Goal: Task Accomplishment & Management: Use online tool/utility

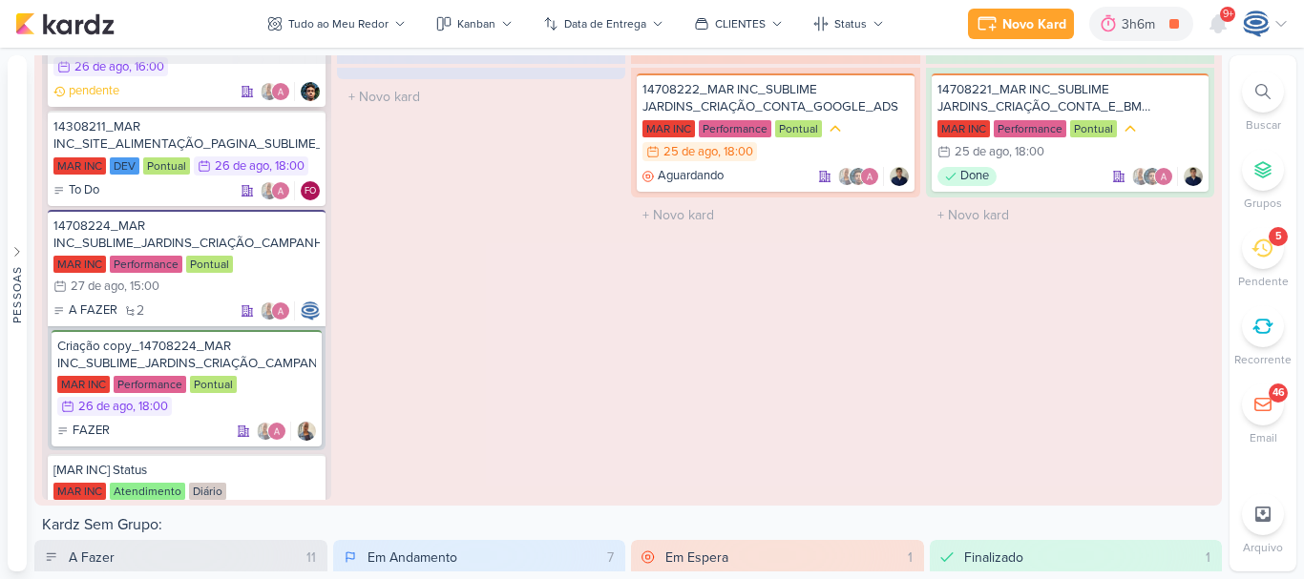
scroll to position [351, 0]
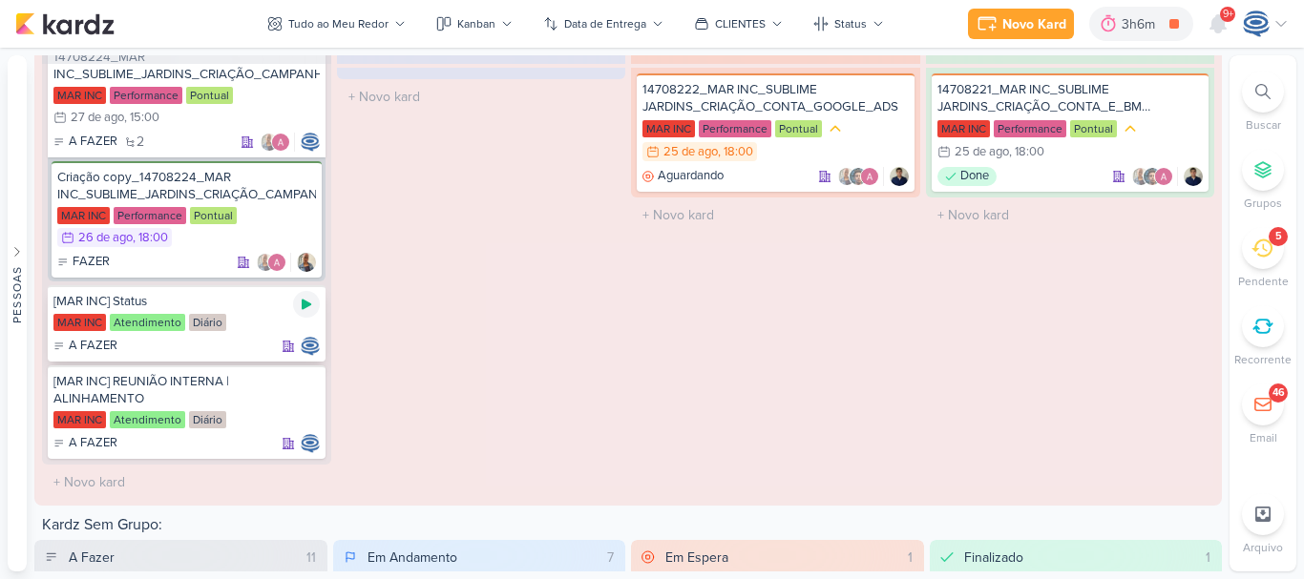
click at [302, 310] on icon at bounding box center [307, 305] width 10 height 11
click at [184, 496] on input "text" at bounding box center [187, 483] width 282 height 28
type input "[MAR INC] Kick off: onboarding"
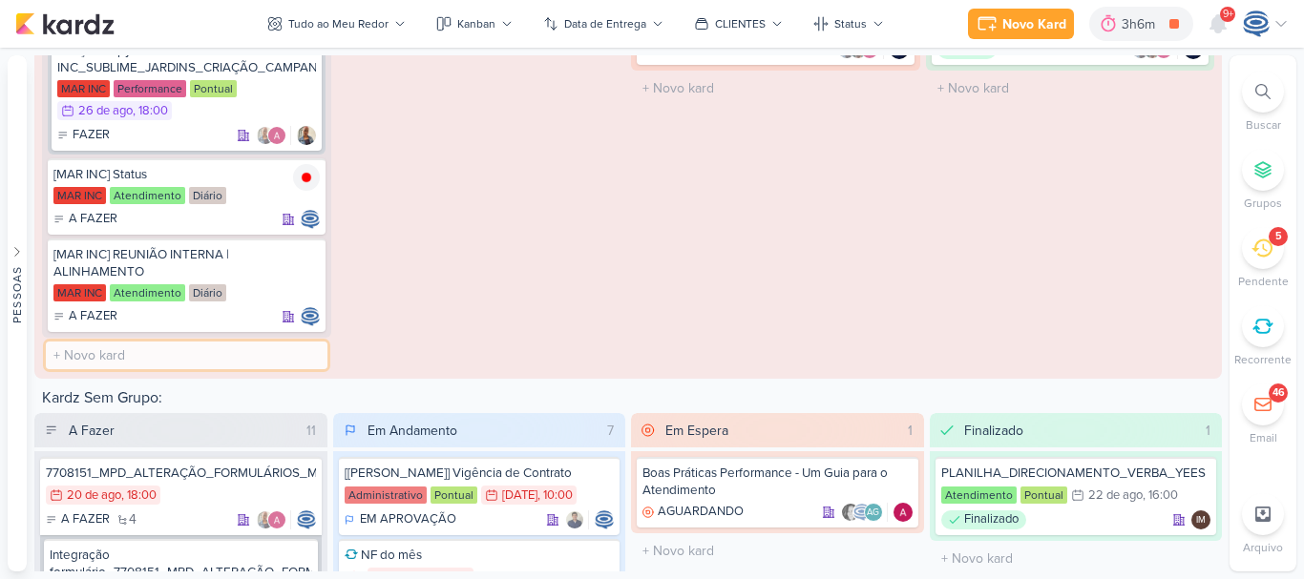
scroll to position [3447, 0]
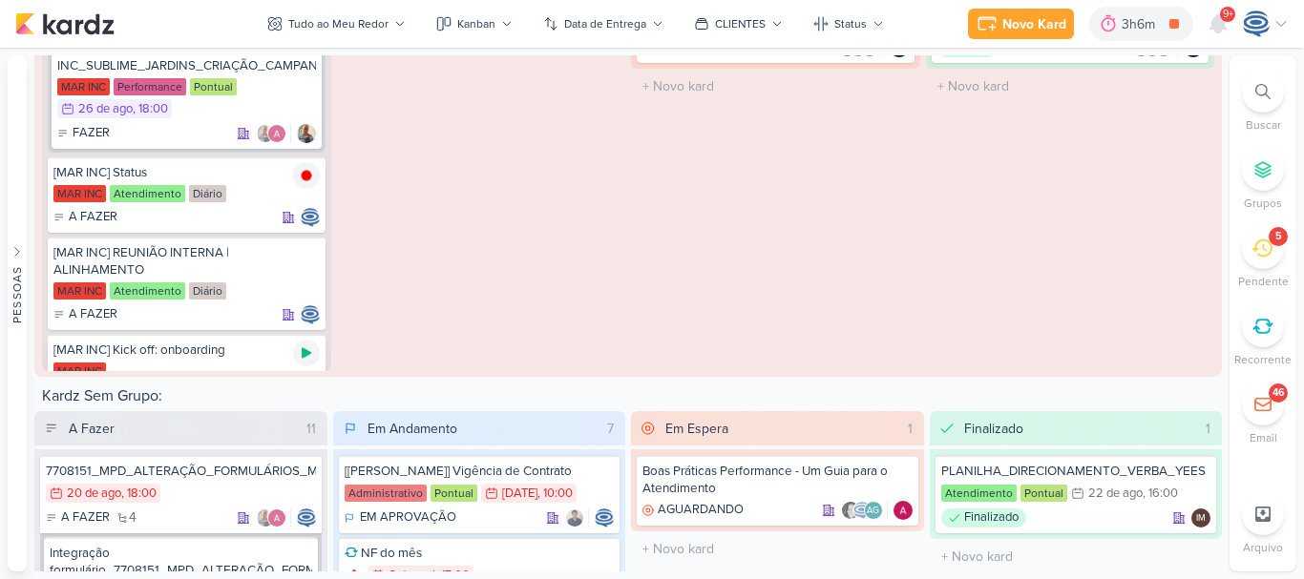
click at [299, 361] on icon at bounding box center [306, 353] width 15 height 15
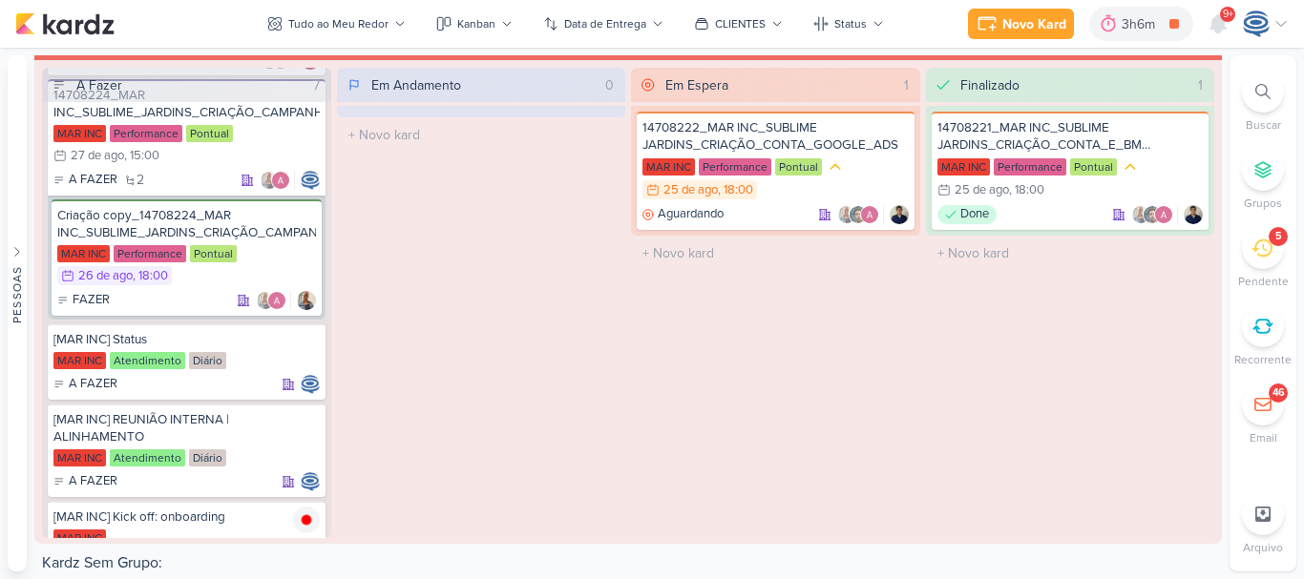
scroll to position [3219, 0]
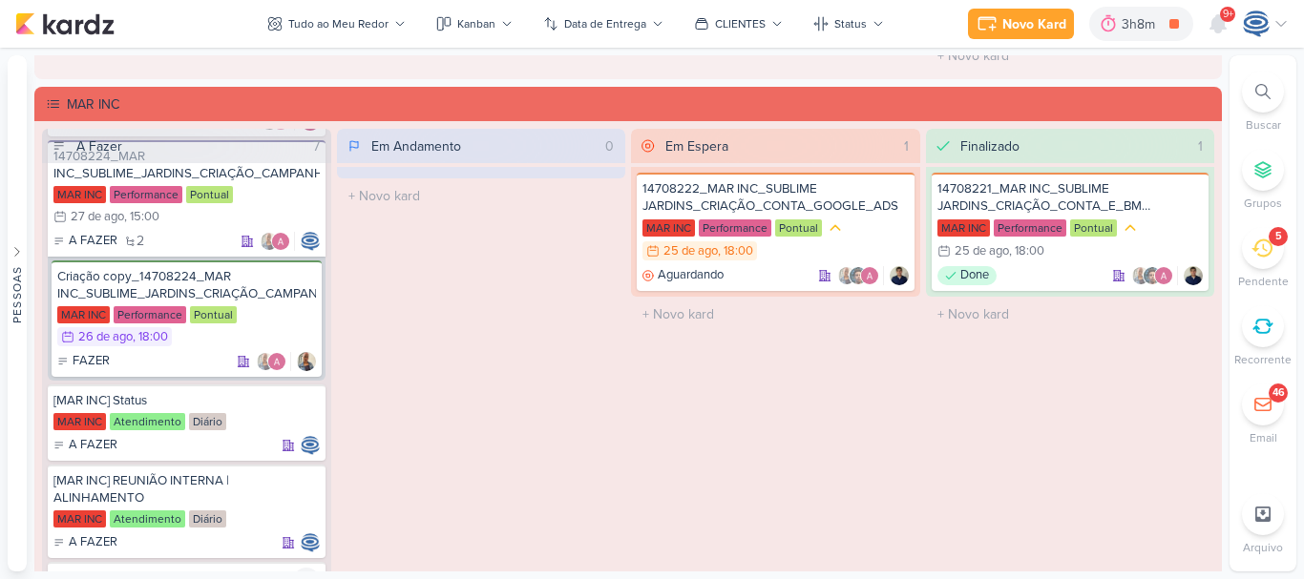
click at [1266, 95] on icon at bounding box center [1262, 91] width 15 height 15
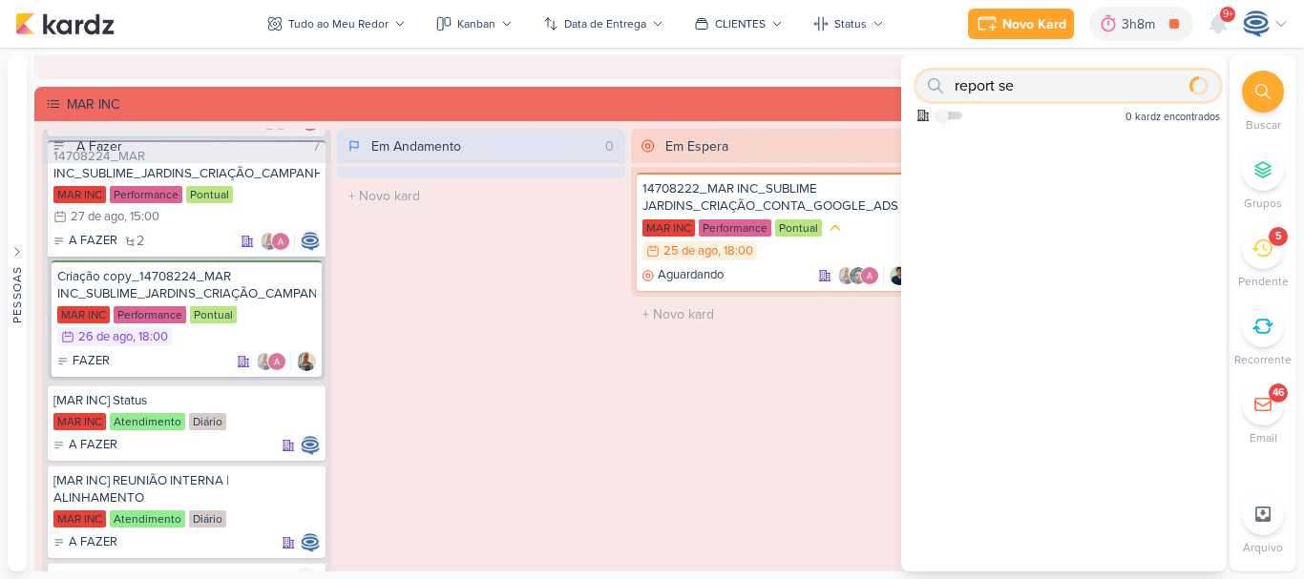
type input "report se"
click at [1269, 253] on icon at bounding box center [1262, 249] width 21 height 18
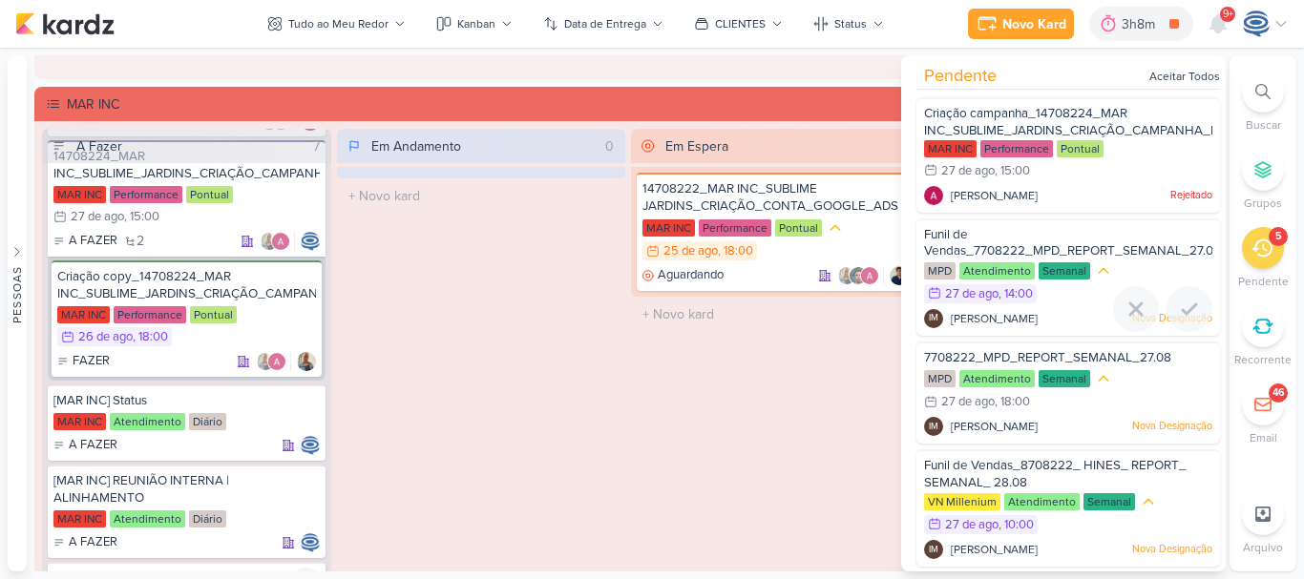
click at [1099, 237] on div "Funil de Vendas_7708222_MPD_REPORT_SEMANAL_27.08" at bounding box center [1068, 243] width 288 height 35
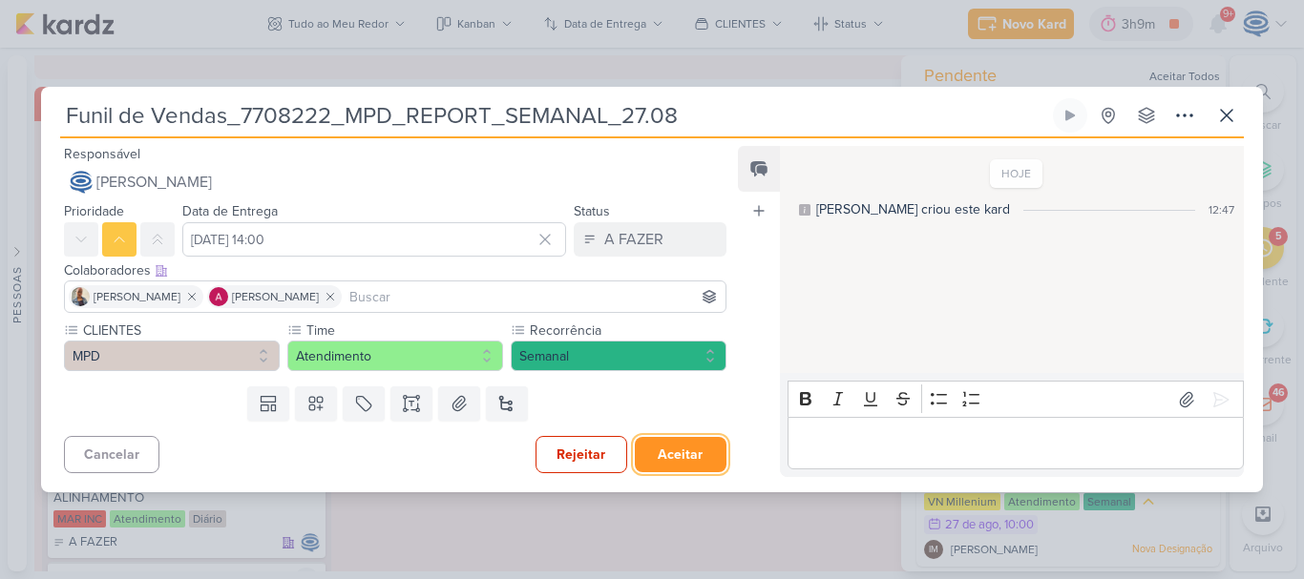
click at [675, 453] on button "Aceitar" at bounding box center [681, 454] width 92 height 35
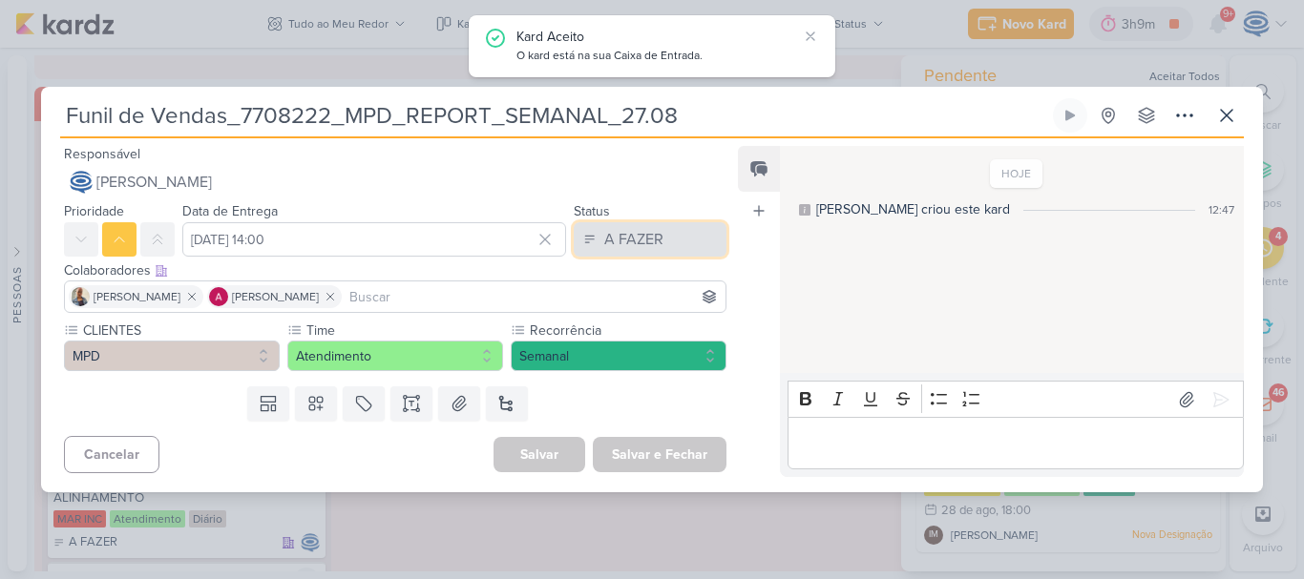
click at [626, 240] on div "A FAZER" at bounding box center [633, 239] width 59 height 23
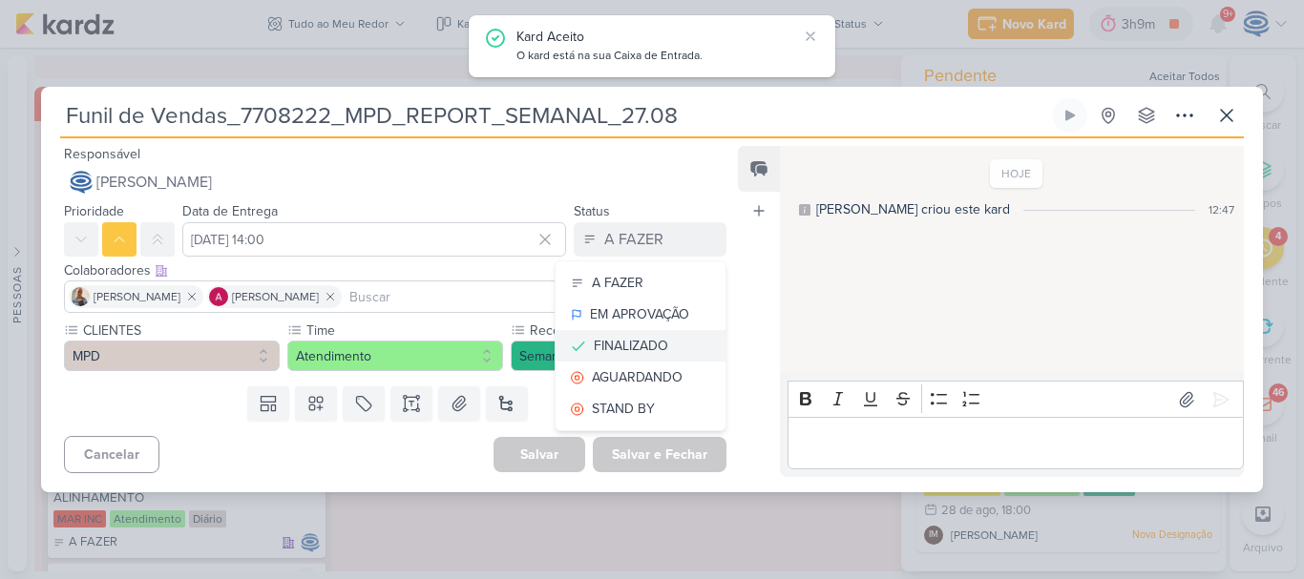
click at [622, 337] on div "FINALIZADO" at bounding box center [631, 346] width 74 height 20
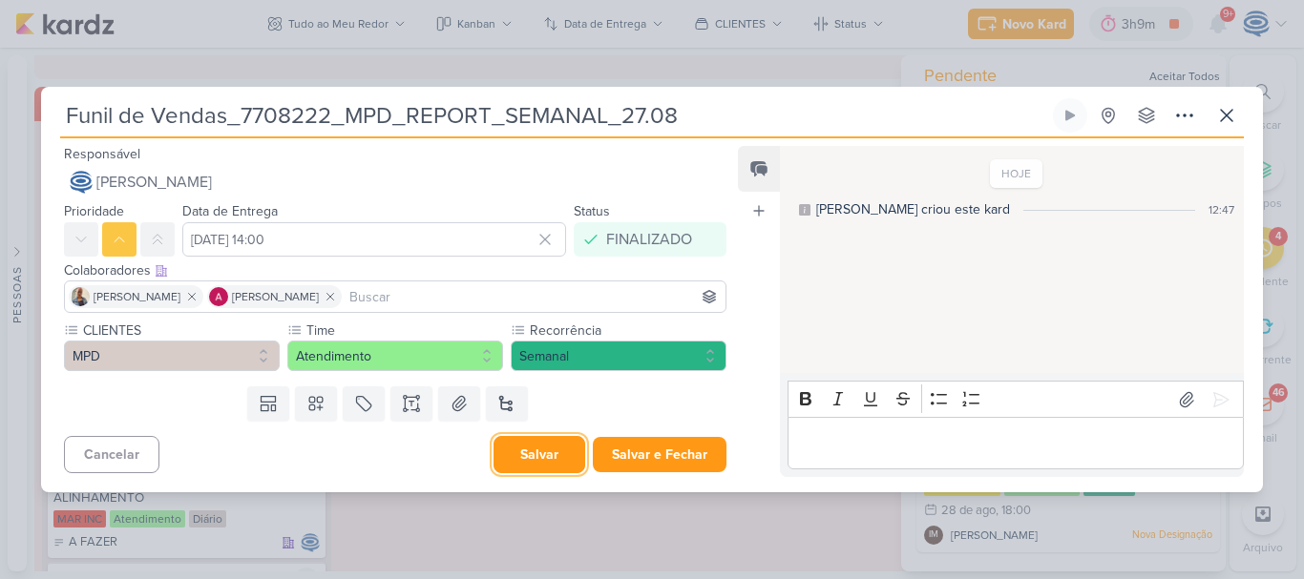
click at [534, 454] on button "Salvar" at bounding box center [540, 454] width 92 height 37
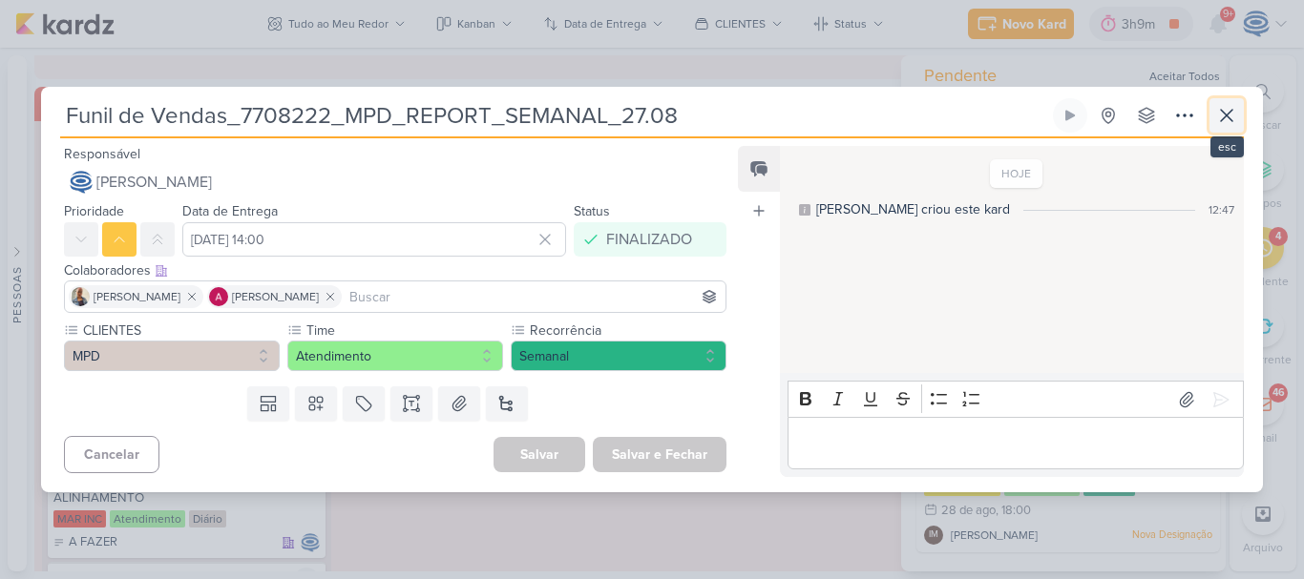
click at [1224, 112] on icon at bounding box center [1226, 115] width 11 height 11
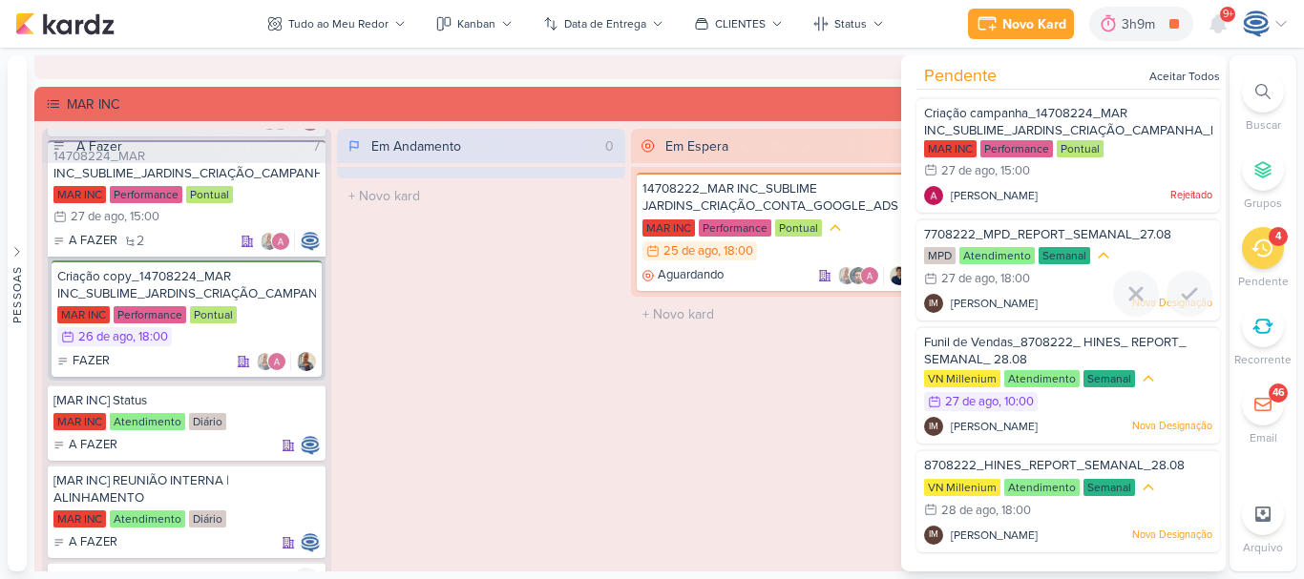
click at [1124, 240] on span "7708222_MPD_REPORT_SEMANAL_27.08" at bounding box center [1047, 234] width 247 height 15
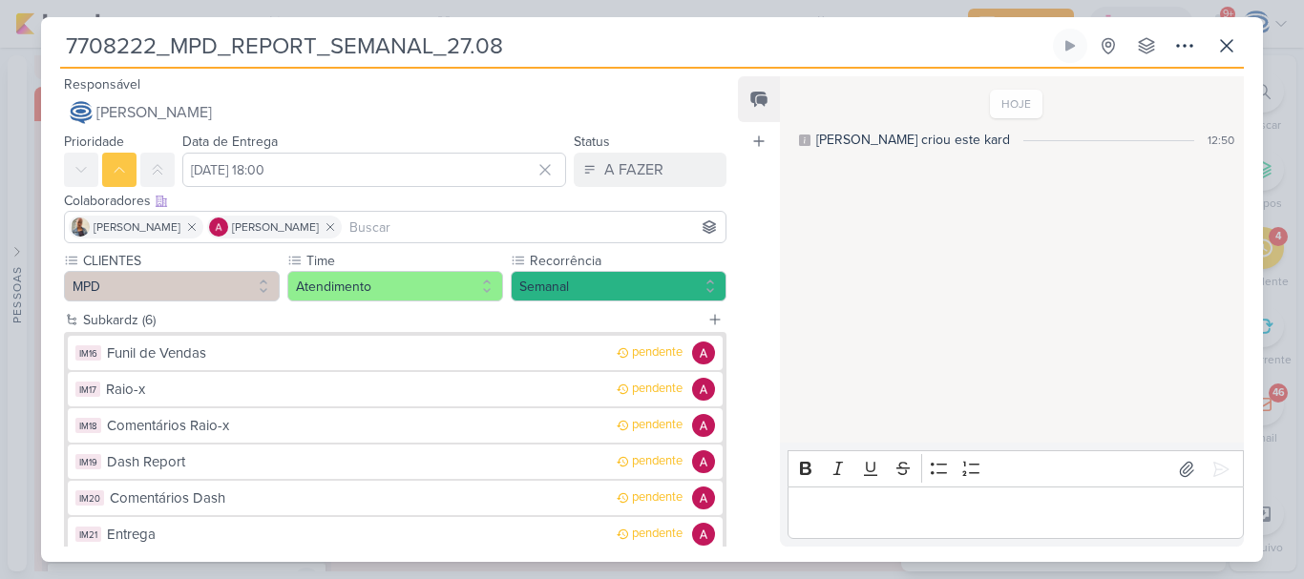
scroll to position [115, 0]
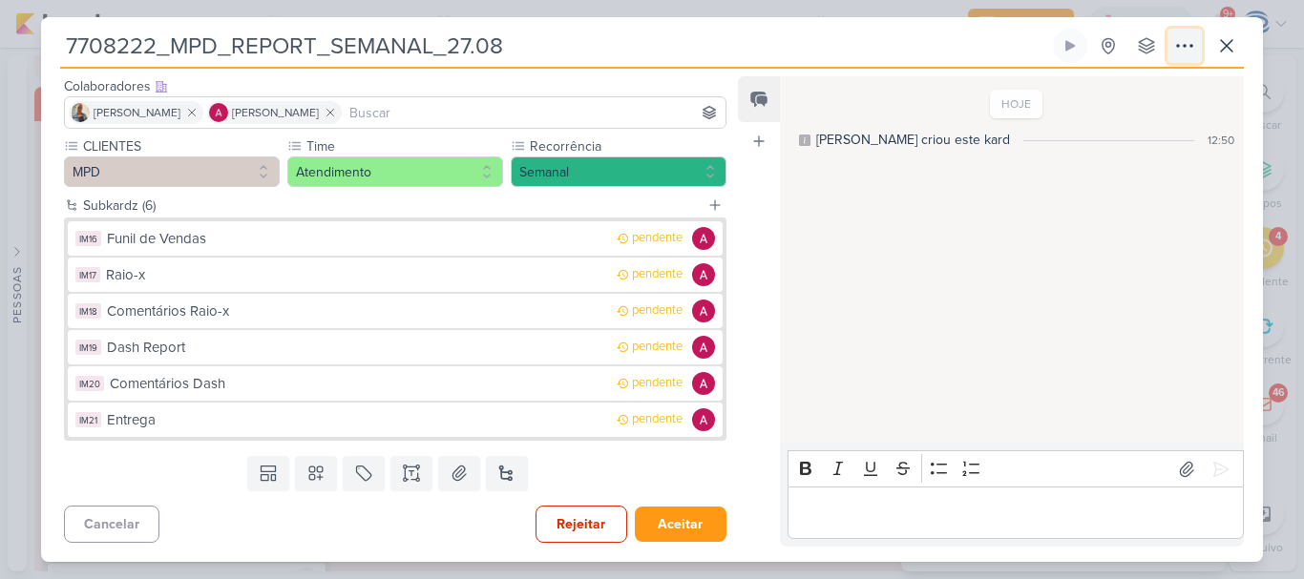
click at [1192, 44] on icon at bounding box center [1184, 45] width 23 height 23
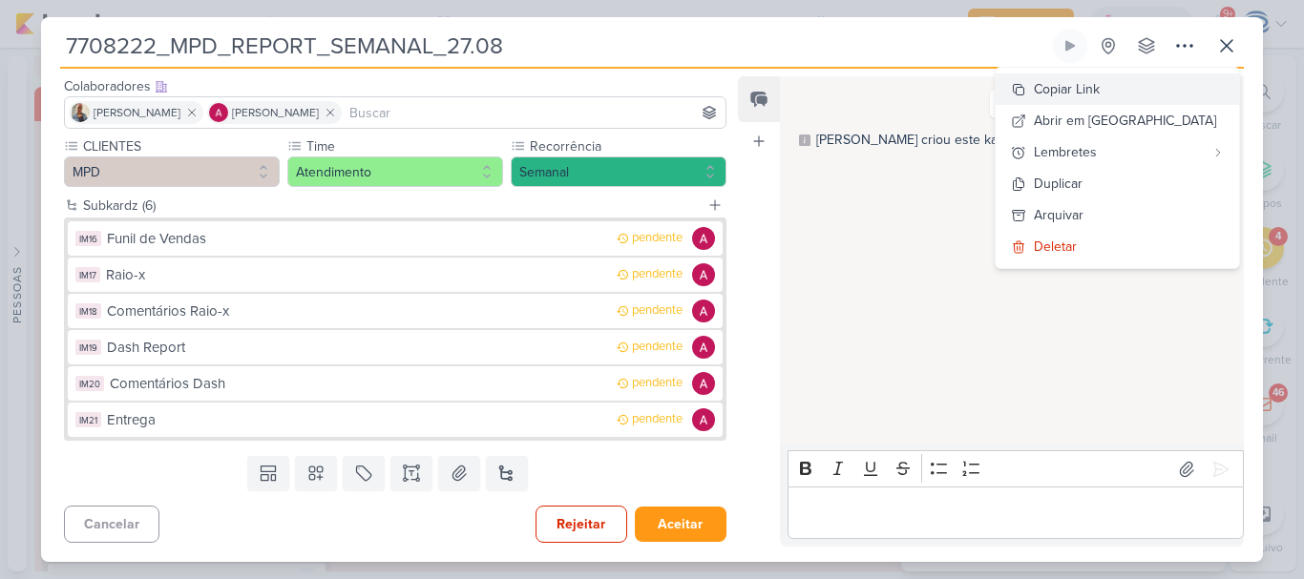
click at [1176, 87] on button "Copiar Link" at bounding box center [1117, 90] width 243 height 32
